Goal: Task Accomplishment & Management: Use online tool/utility

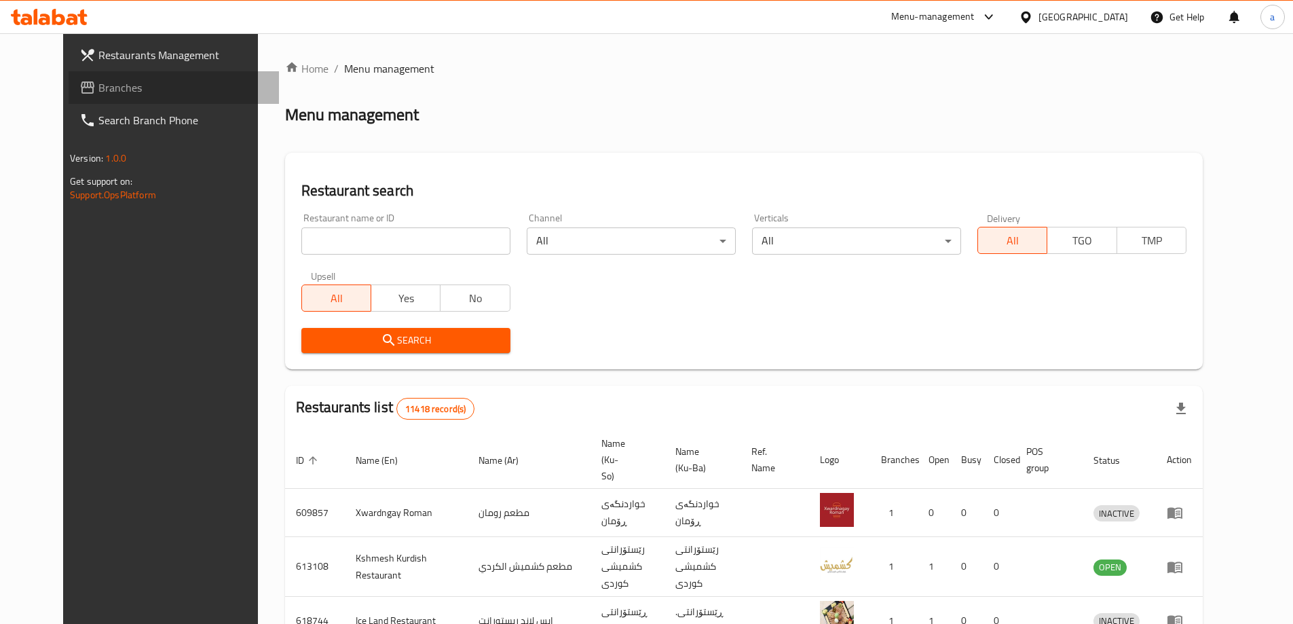
click at [98, 87] on span "Branches" at bounding box center [183, 87] width 170 height 16
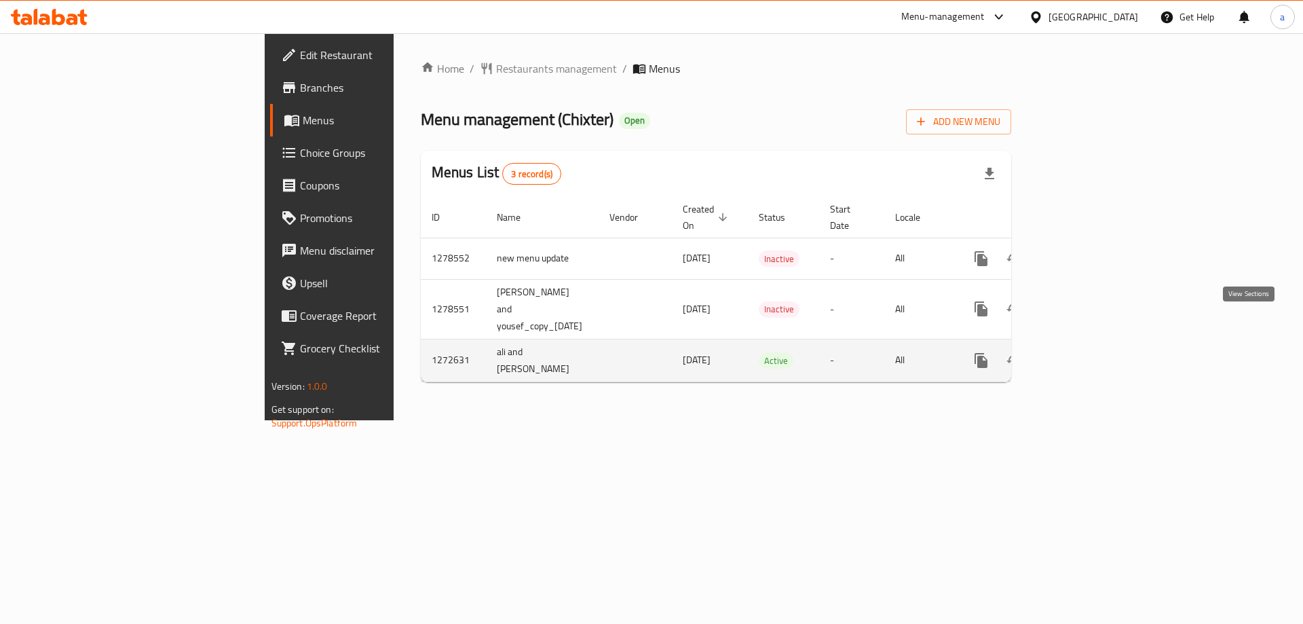
click at [1087, 352] on icon "enhanced table" at bounding box center [1079, 360] width 16 height 16
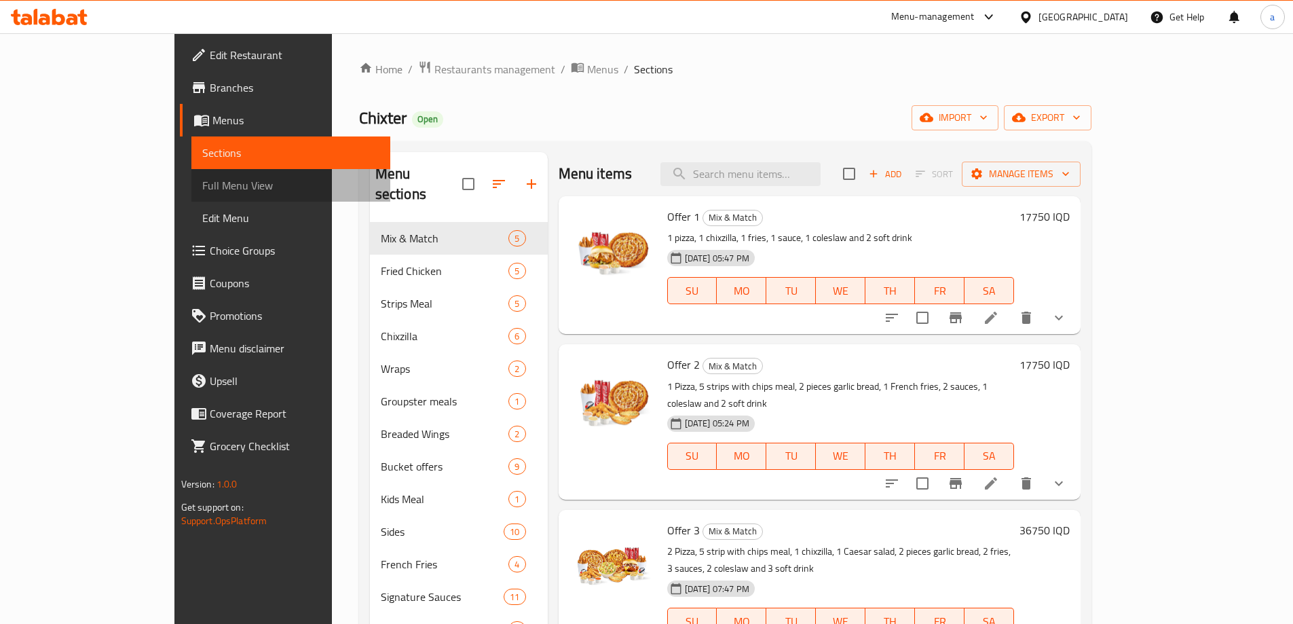
click at [202, 193] on span "Full Menu View" at bounding box center [290, 185] width 177 height 16
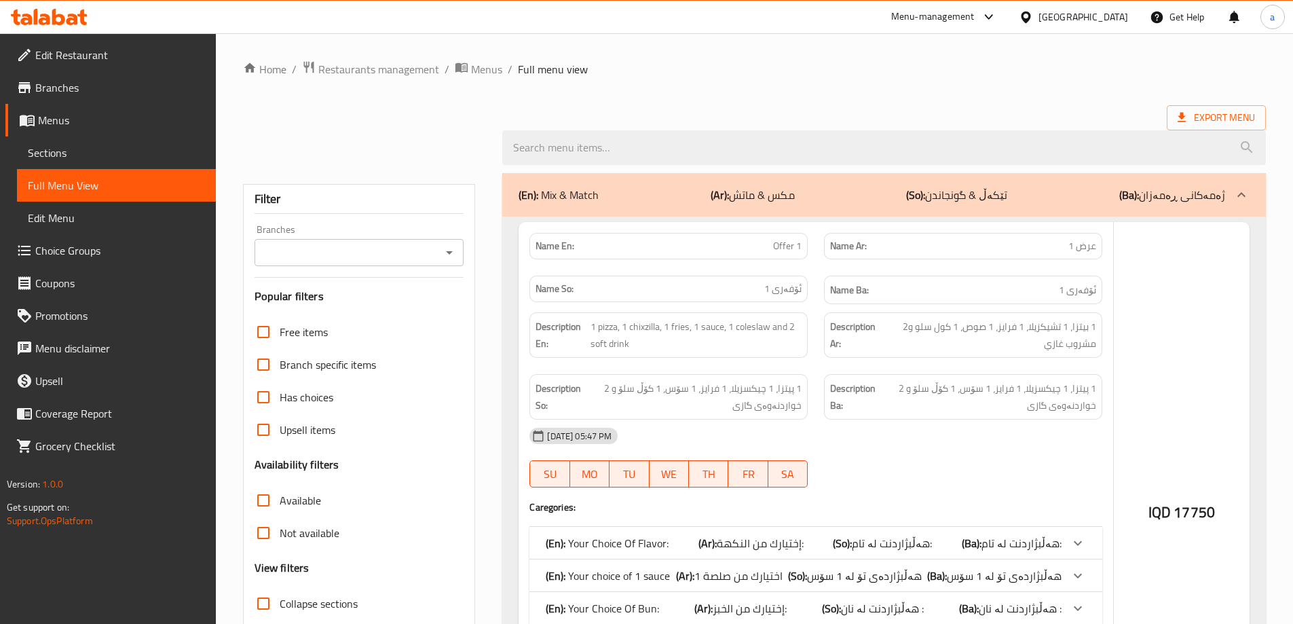
click at [50, 183] on span "Full Menu View" at bounding box center [116, 185] width 177 height 16
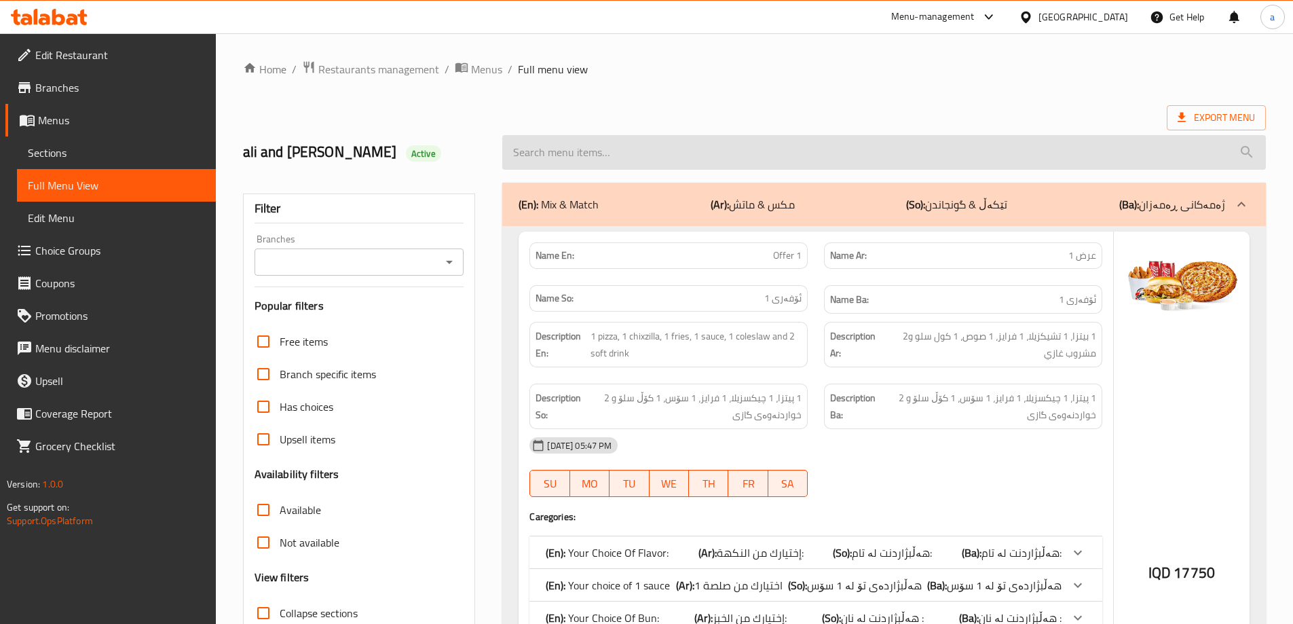
click at [552, 160] on input "search" at bounding box center [884, 152] width 764 height 35
paste input "12 Snips and Chips"
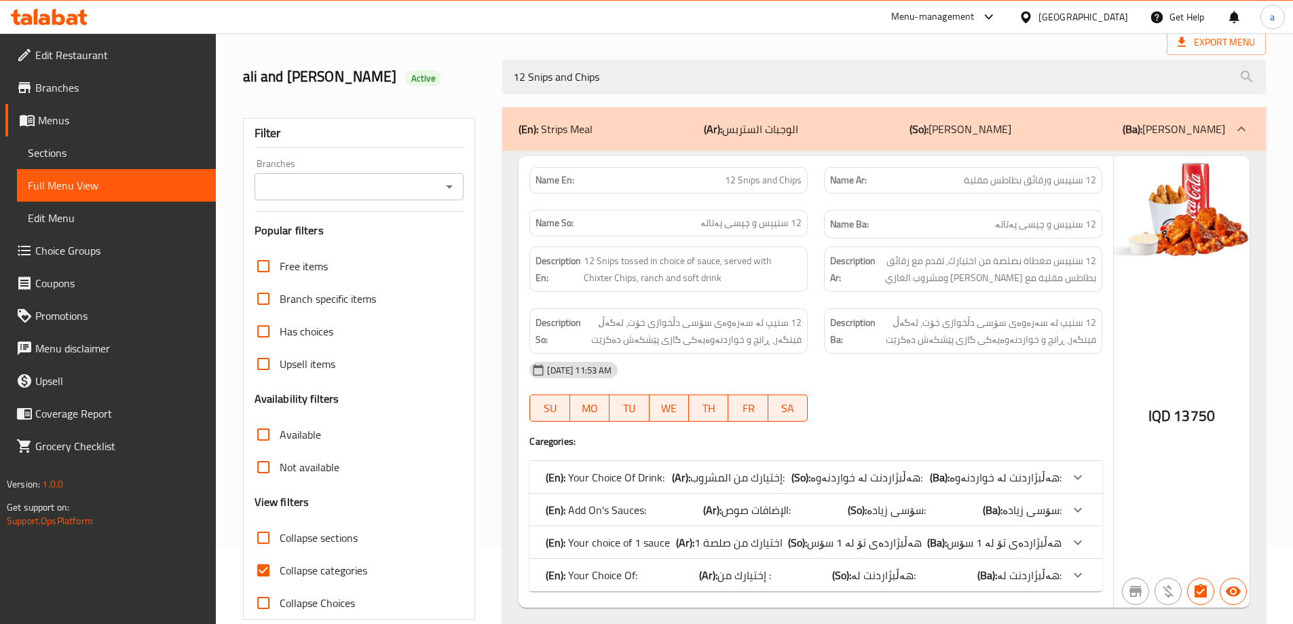
scroll to position [87, 0]
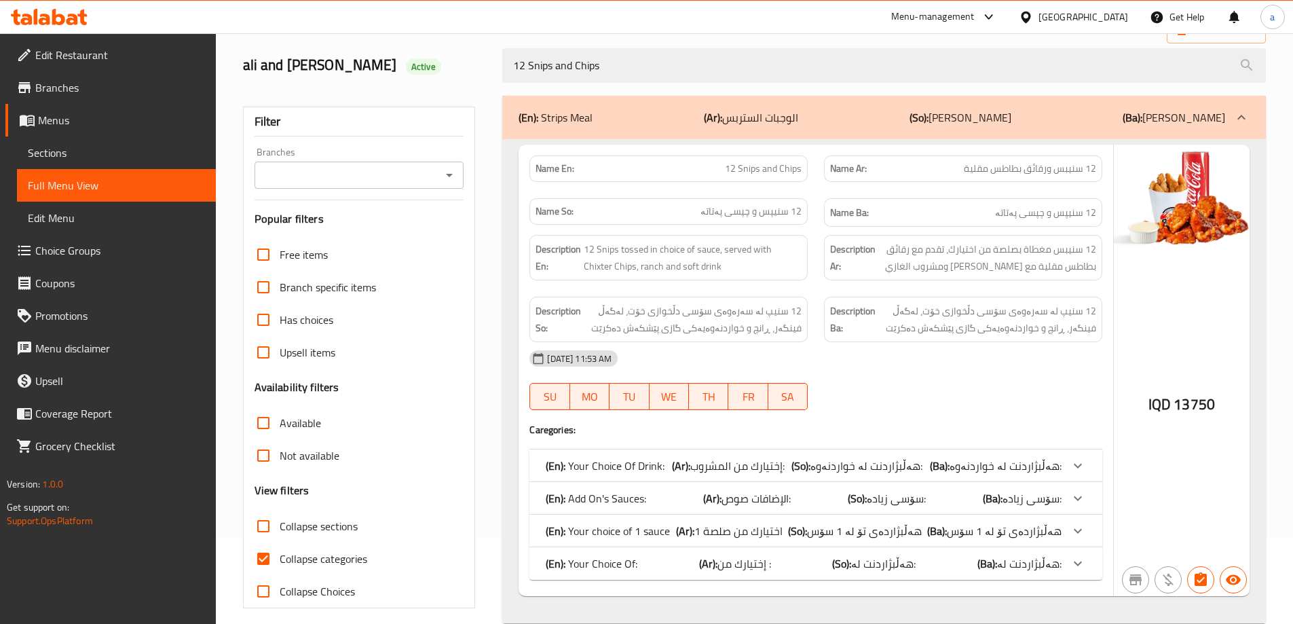
type input "12 Snips and Chips"
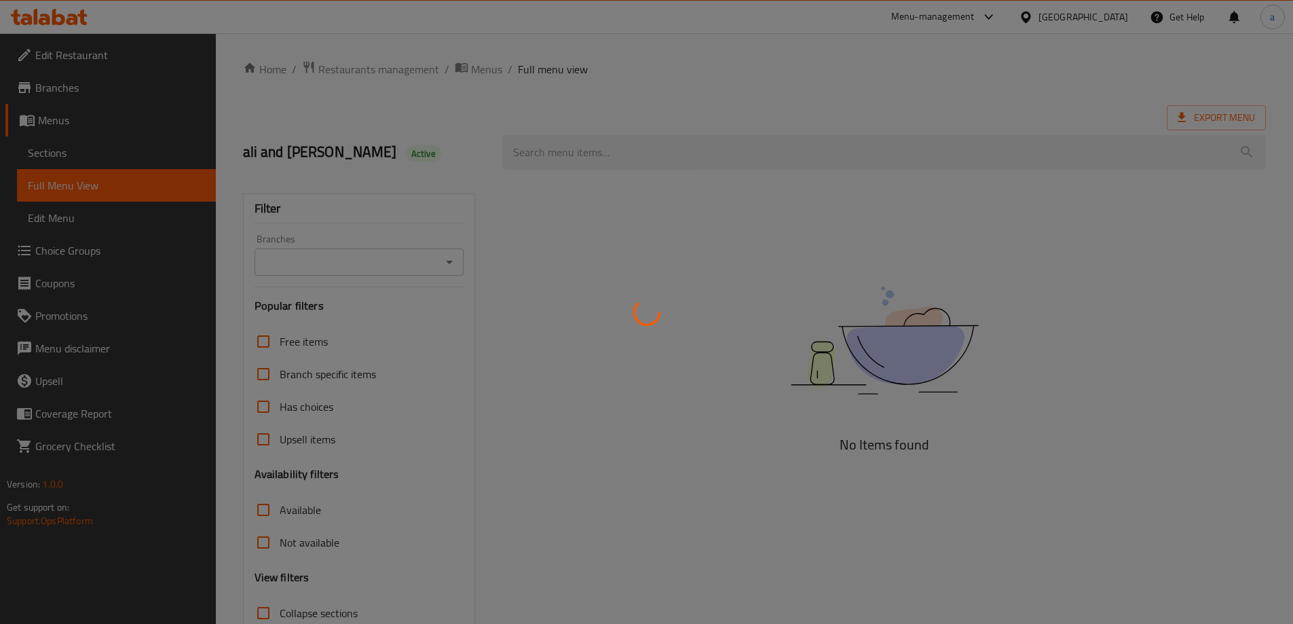
click at [433, 253] on div at bounding box center [646, 312] width 1293 height 624
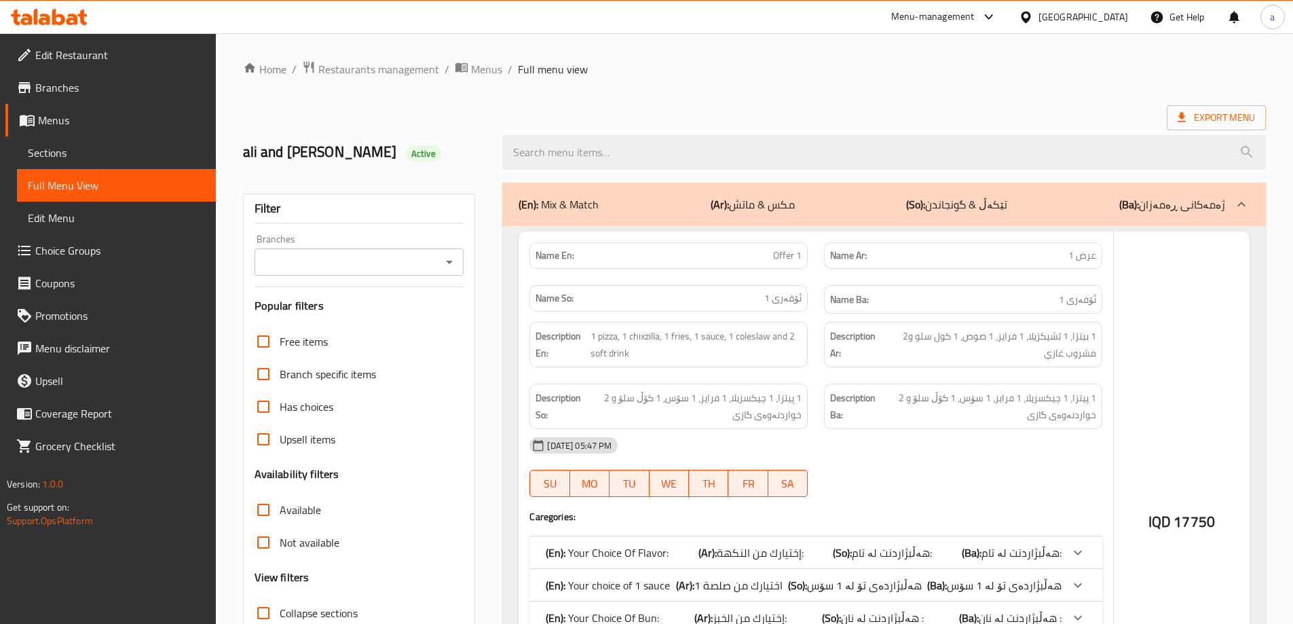
click at [452, 261] on icon "Open" at bounding box center [449, 262] width 16 height 16
click at [449, 265] on icon "Open" at bounding box center [449, 262] width 16 height 16
click at [450, 259] on icon "Open" at bounding box center [449, 262] width 16 height 16
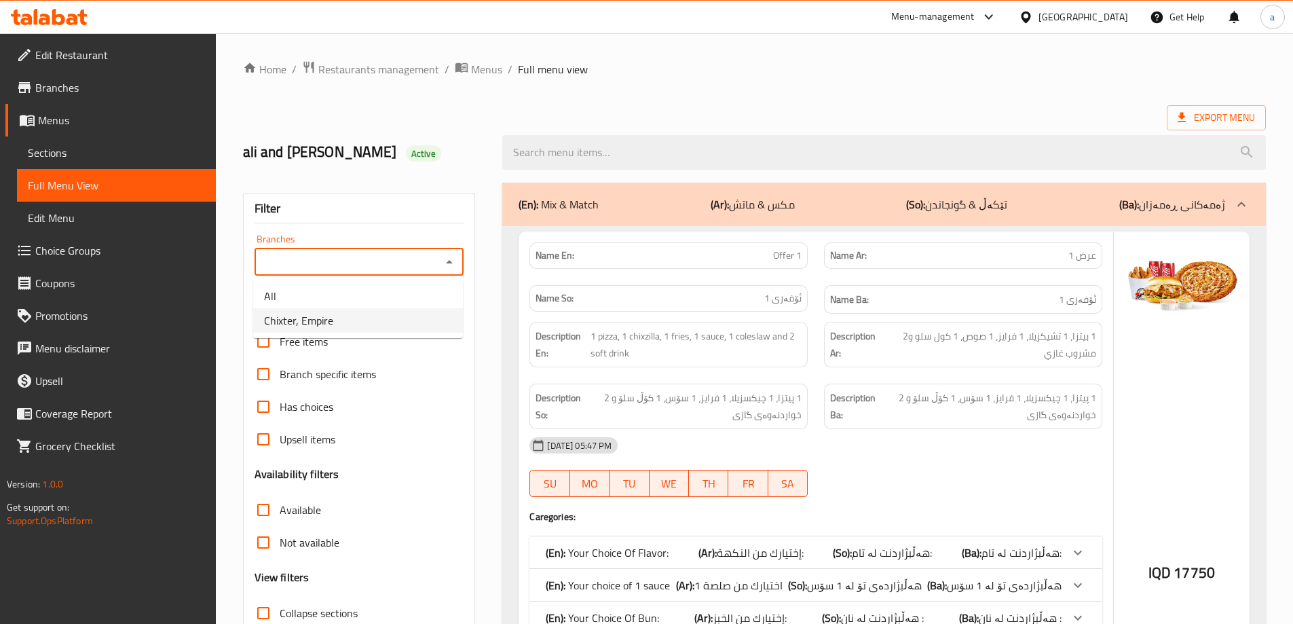
click at [342, 319] on li "Chixter, Empire" at bounding box center [358, 320] width 210 height 24
type input "Chixter, Empire"
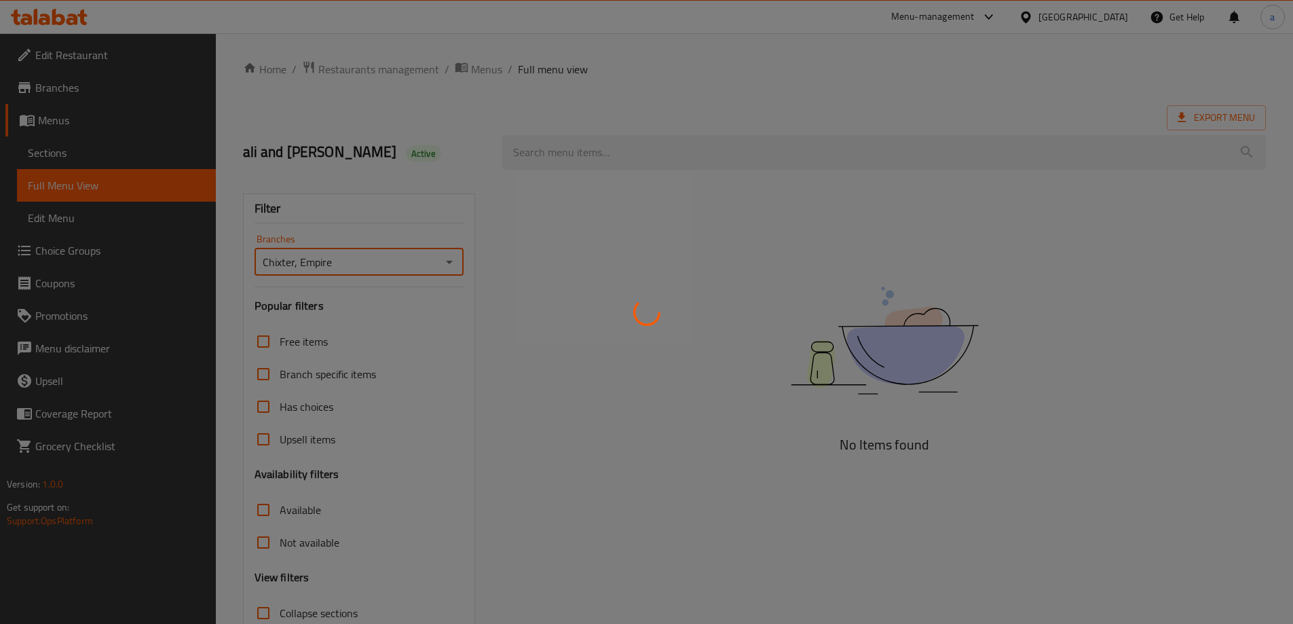
click at [705, 170] on div at bounding box center [646, 312] width 1293 height 624
click at [708, 147] on div at bounding box center [646, 312] width 1293 height 624
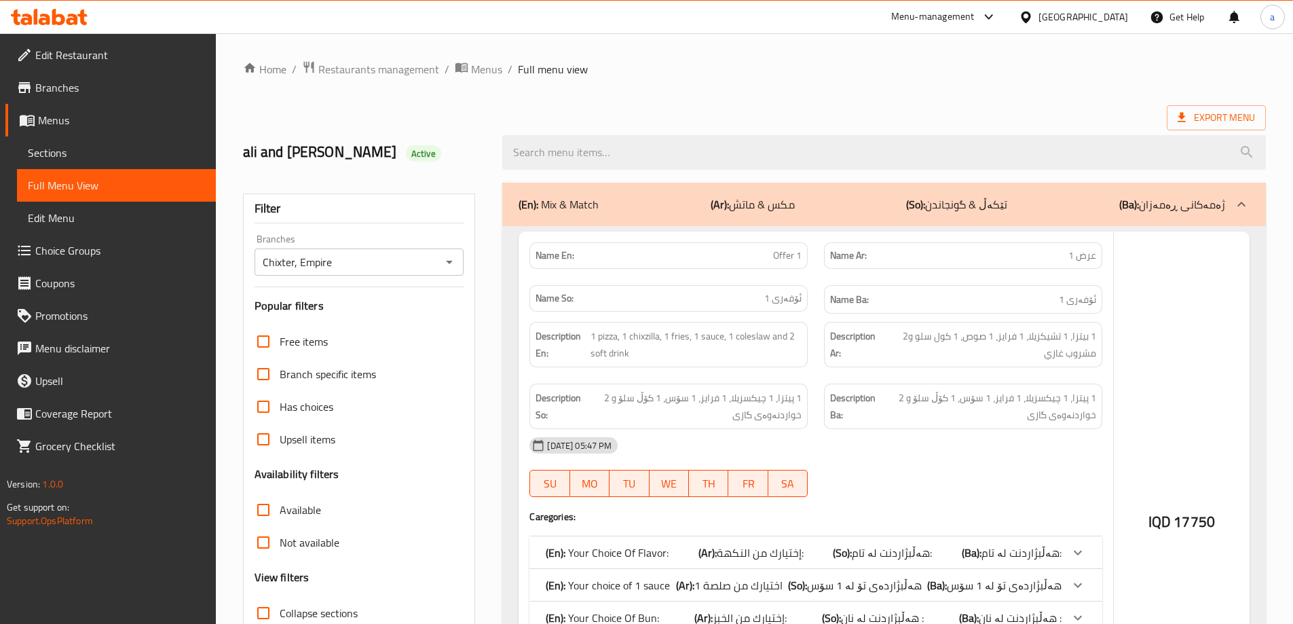
click at [708, 147] on input "search" at bounding box center [884, 152] width 764 height 35
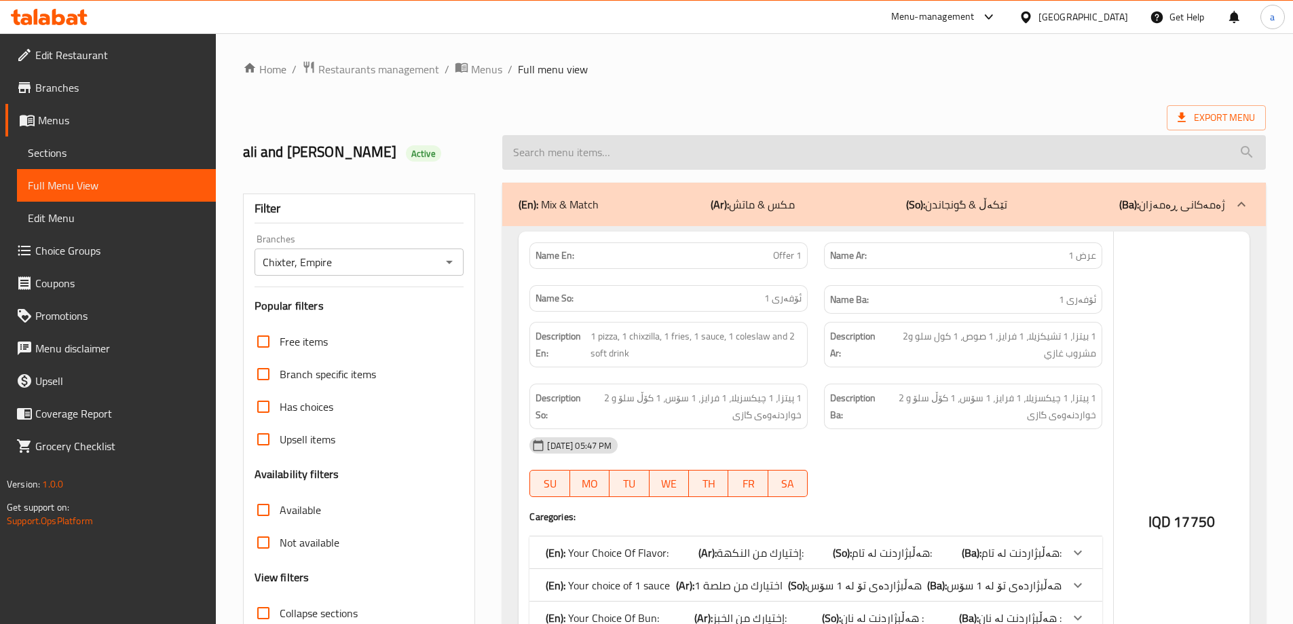
click at [706, 162] on input "search" at bounding box center [884, 152] width 764 height 35
paste input "12 Snips and Chips"
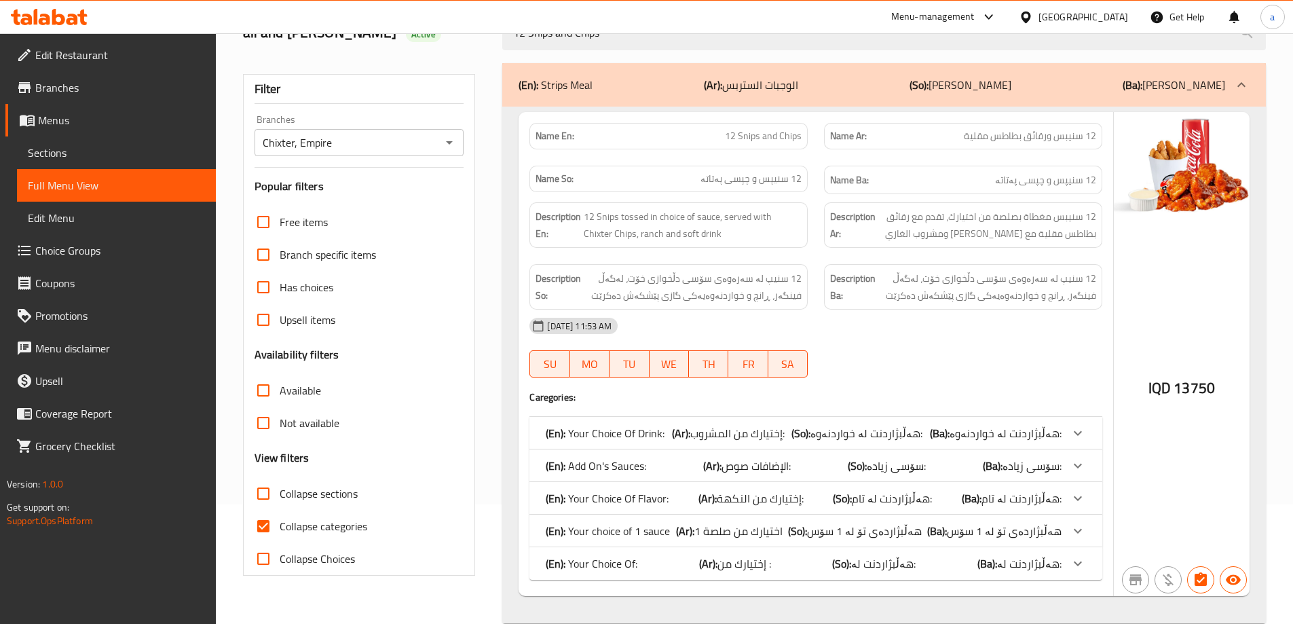
scroll to position [146, 0]
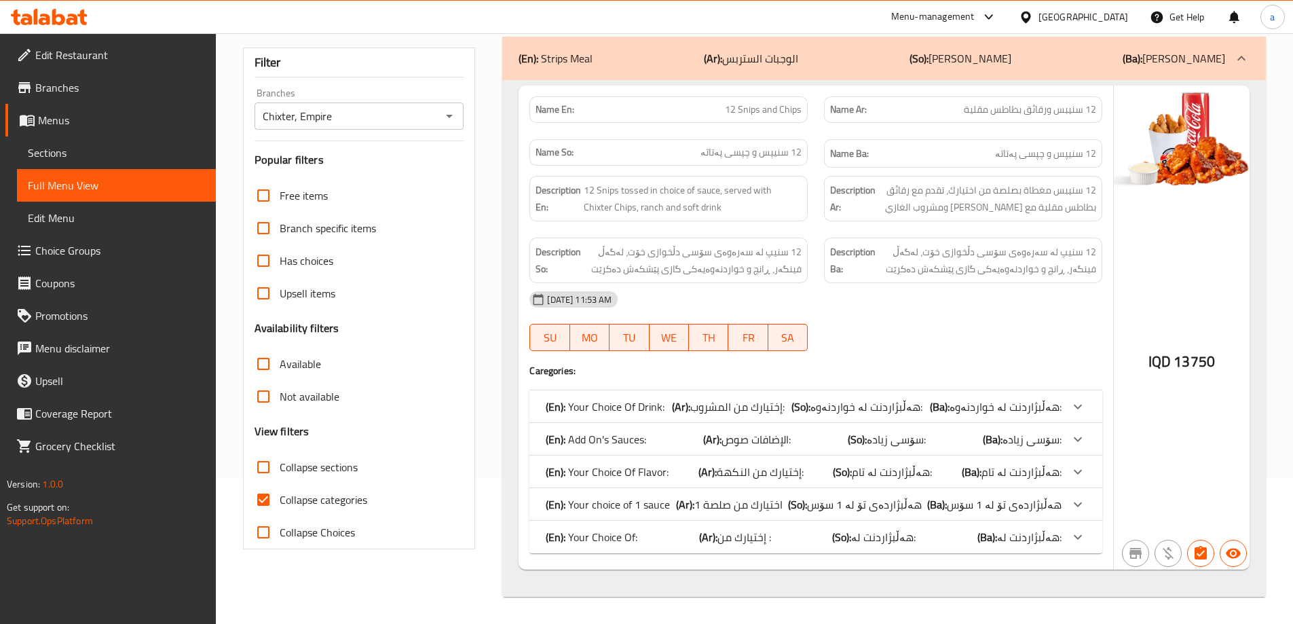
type input "12 Snips and Chips"
click at [353, 495] on span "Collapse categories" at bounding box center [324, 499] width 88 height 16
click at [287, 502] on span "Collapse categories" at bounding box center [324, 499] width 88 height 16
click at [280, 502] on input "Collapse categories" at bounding box center [263, 499] width 33 height 33
checkbox input "false"
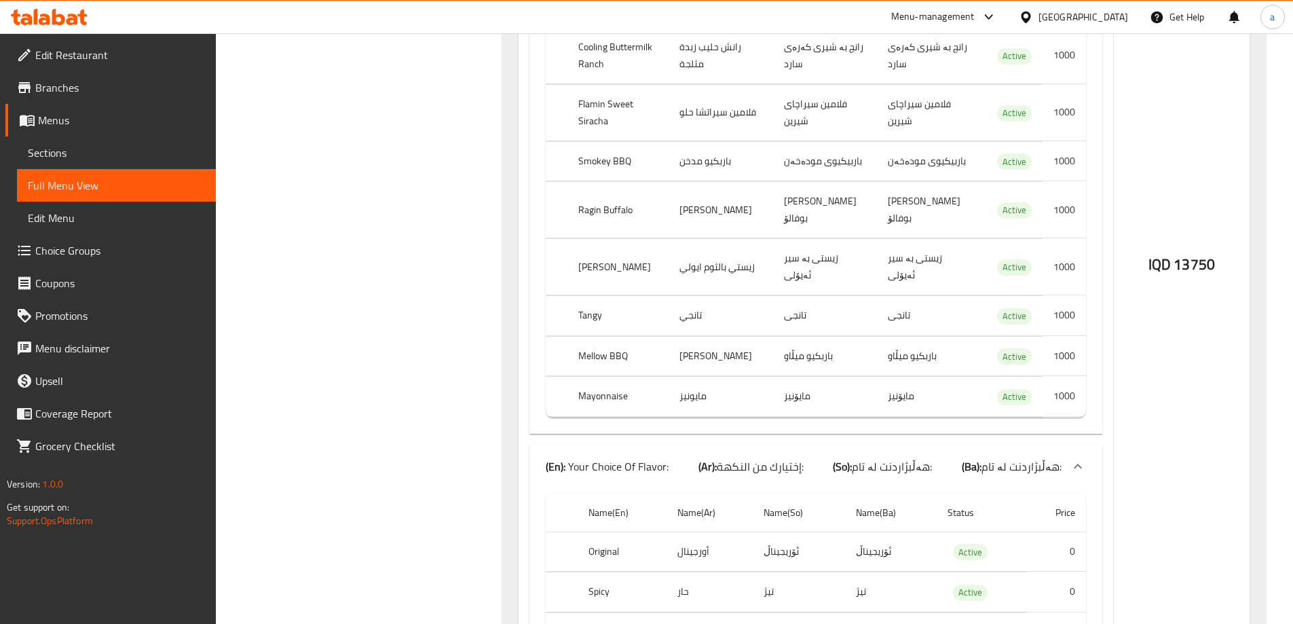
scroll to position [374, 0]
